Goal: Task Accomplishment & Management: Manage account settings

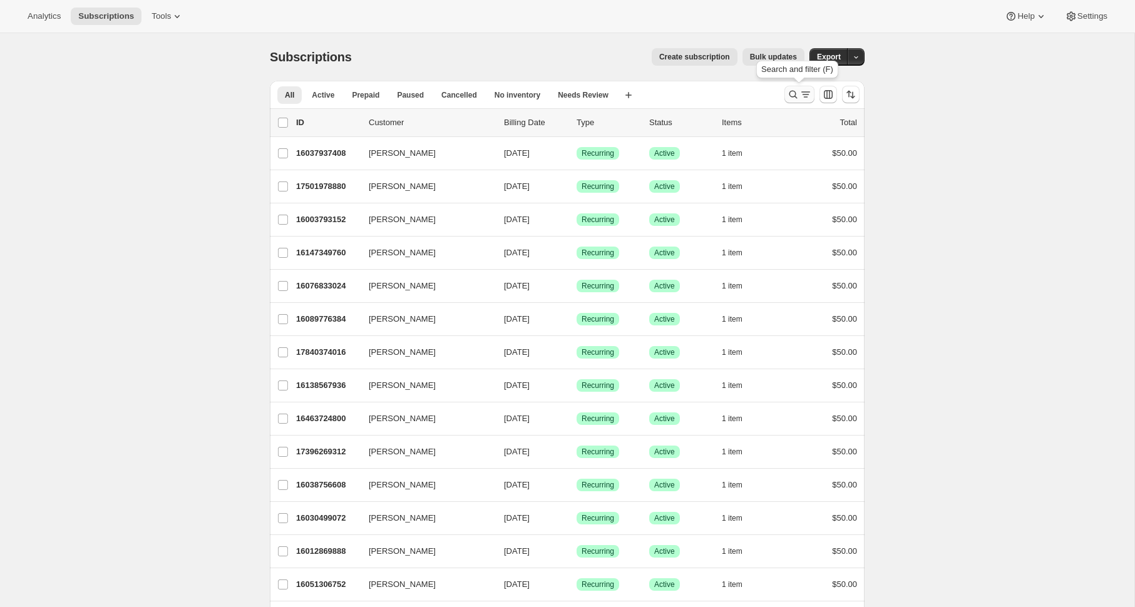
click at [795, 87] on button "Search and filter results" at bounding box center [799, 95] width 30 height 18
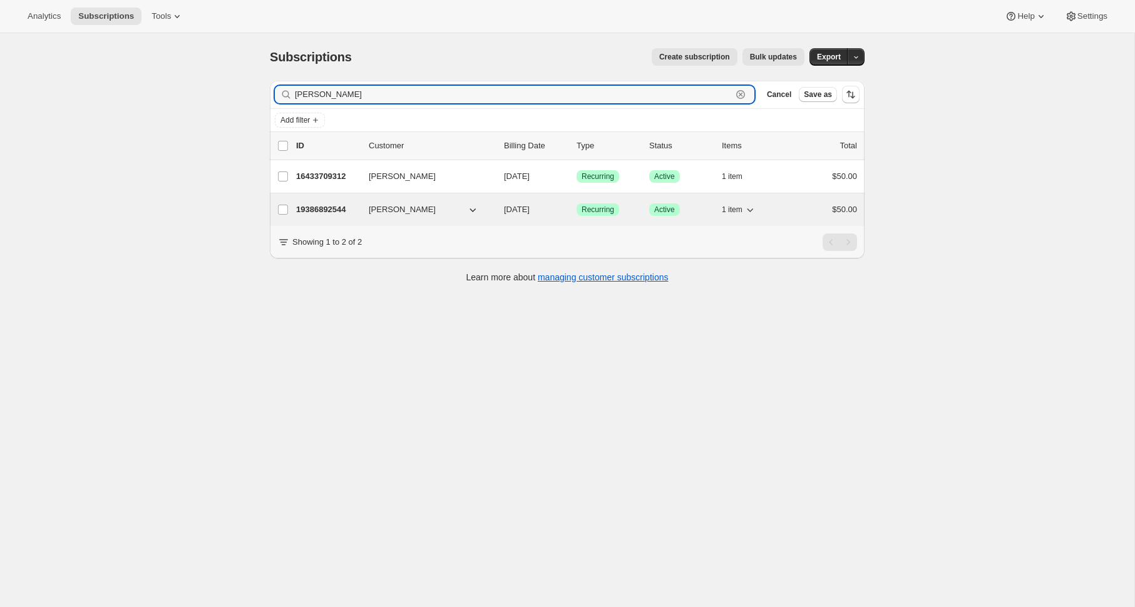
type input "jamie"
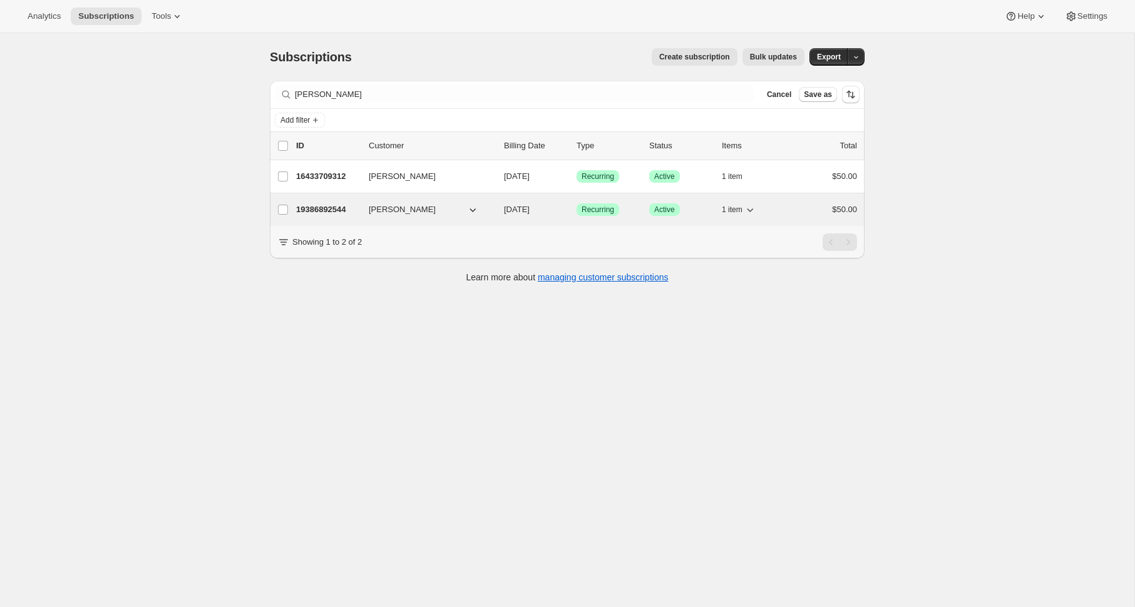
click at [320, 208] on p "19386892544" at bounding box center [327, 209] width 63 height 13
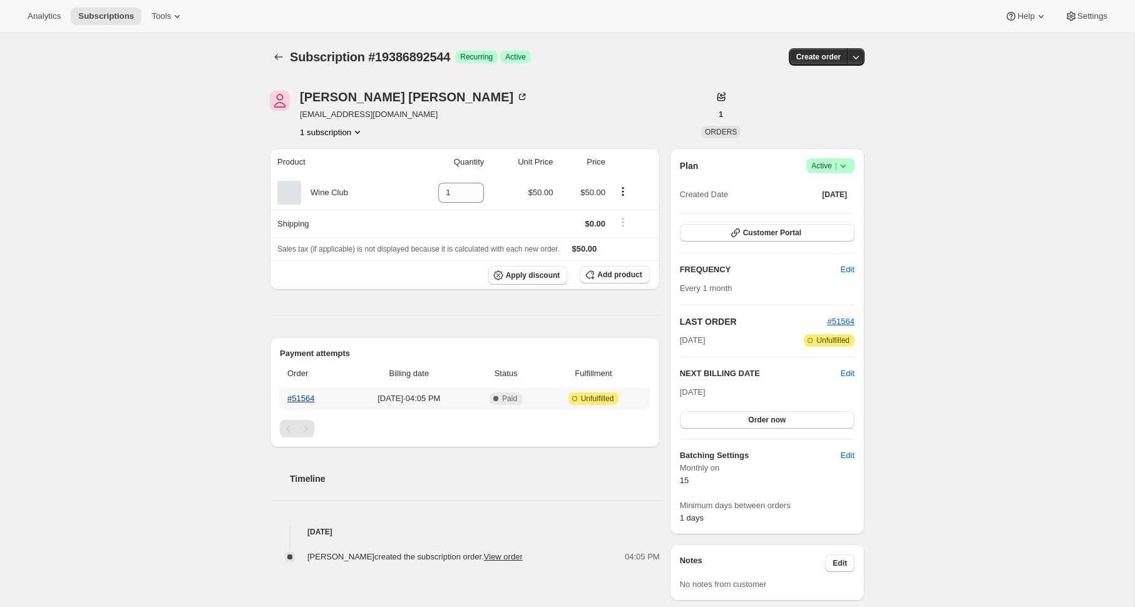
click at [304, 400] on link "#51564" at bounding box center [300, 398] width 27 height 9
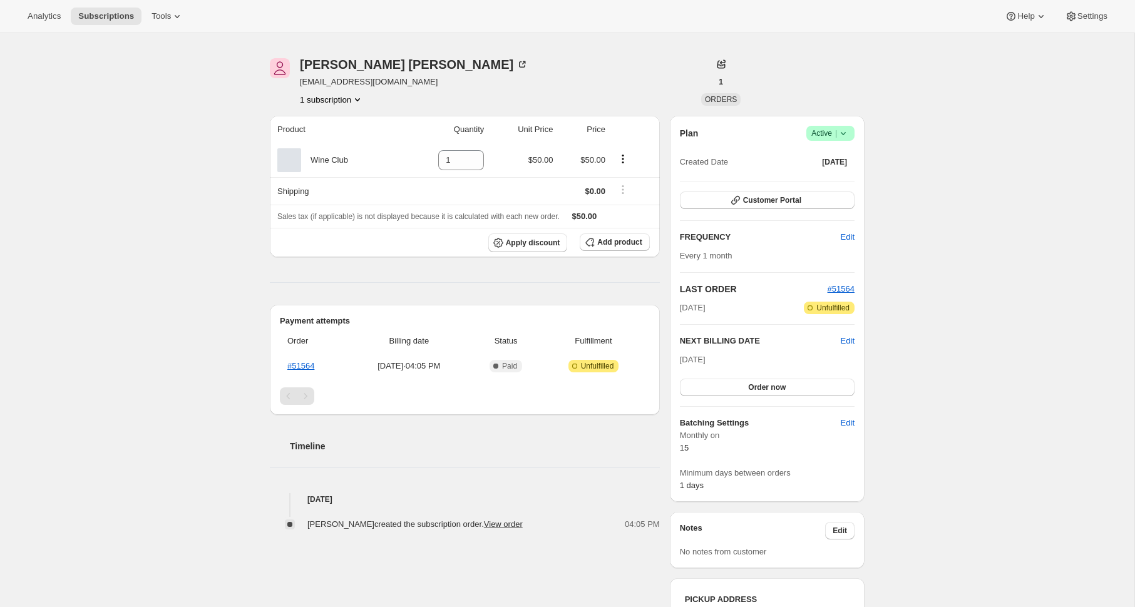
scroll to position [38, 0]
click at [742, 382] on button "Order now" at bounding box center [767, 388] width 175 height 18
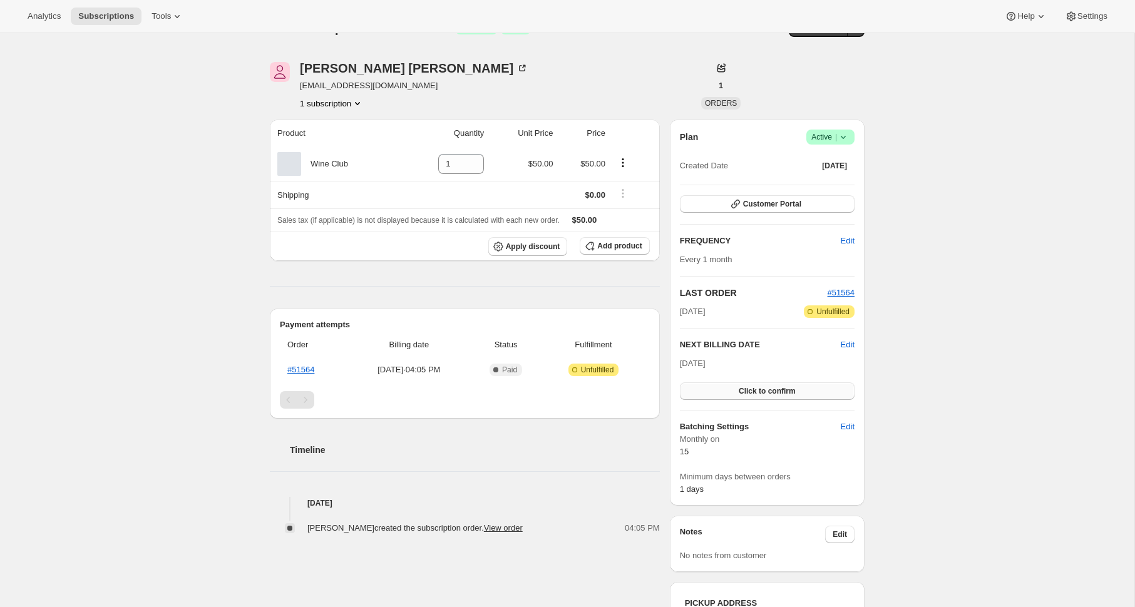
click at [741, 386] on span "Click to confirm" at bounding box center [767, 391] width 57 height 10
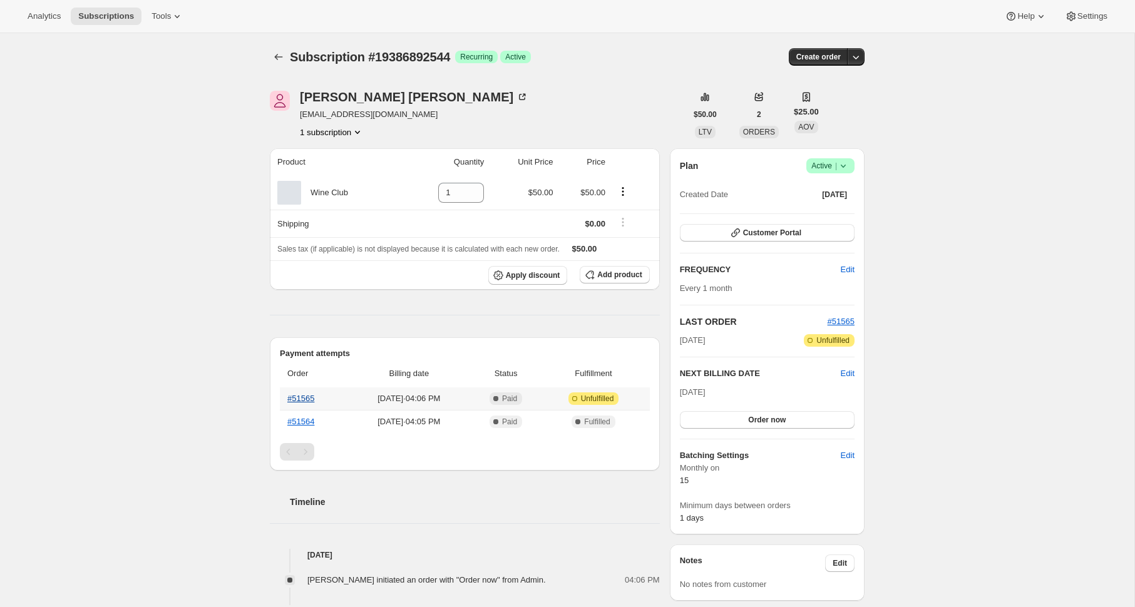
click at [300, 397] on link "#51565" at bounding box center [300, 398] width 27 height 9
